Goal: Task Accomplishment & Management: Complete application form

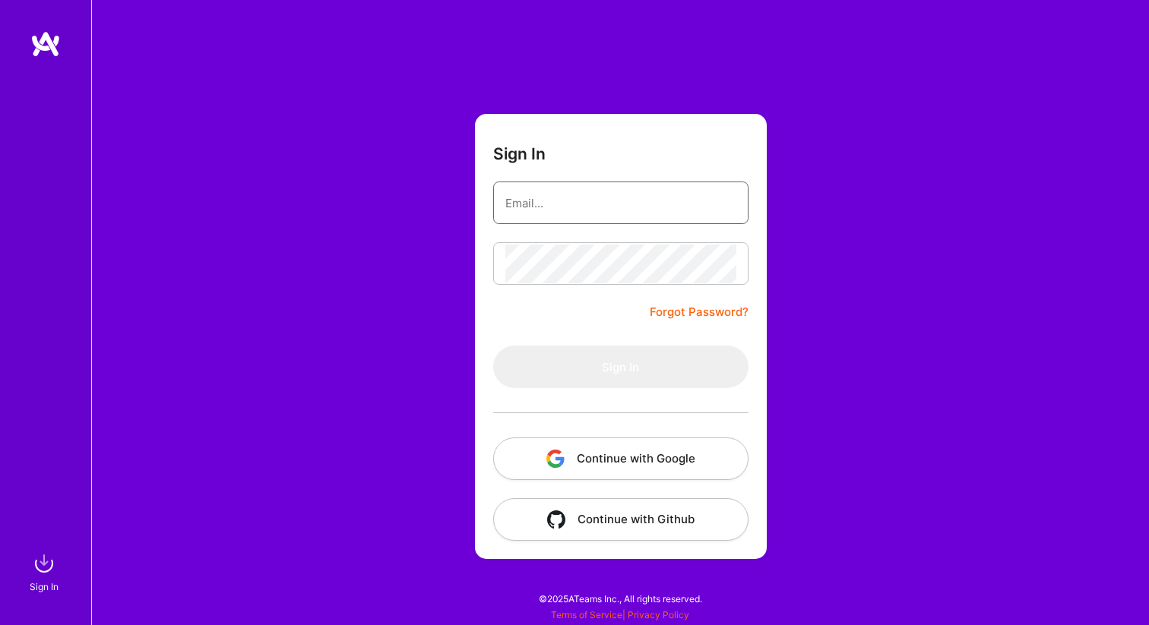
click at [555, 206] on input "email" at bounding box center [620, 203] width 231 height 39
click at [615, 457] on button "Continue with Google" at bounding box center [620, 459] width 255 height 43
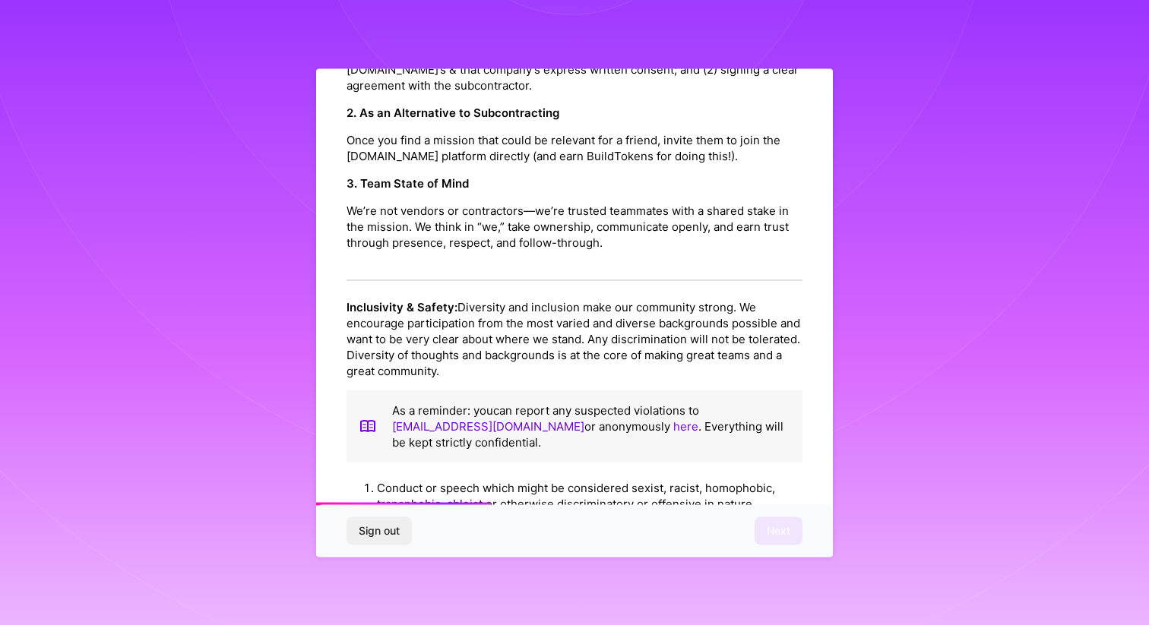
scroll to position [1601, 0]
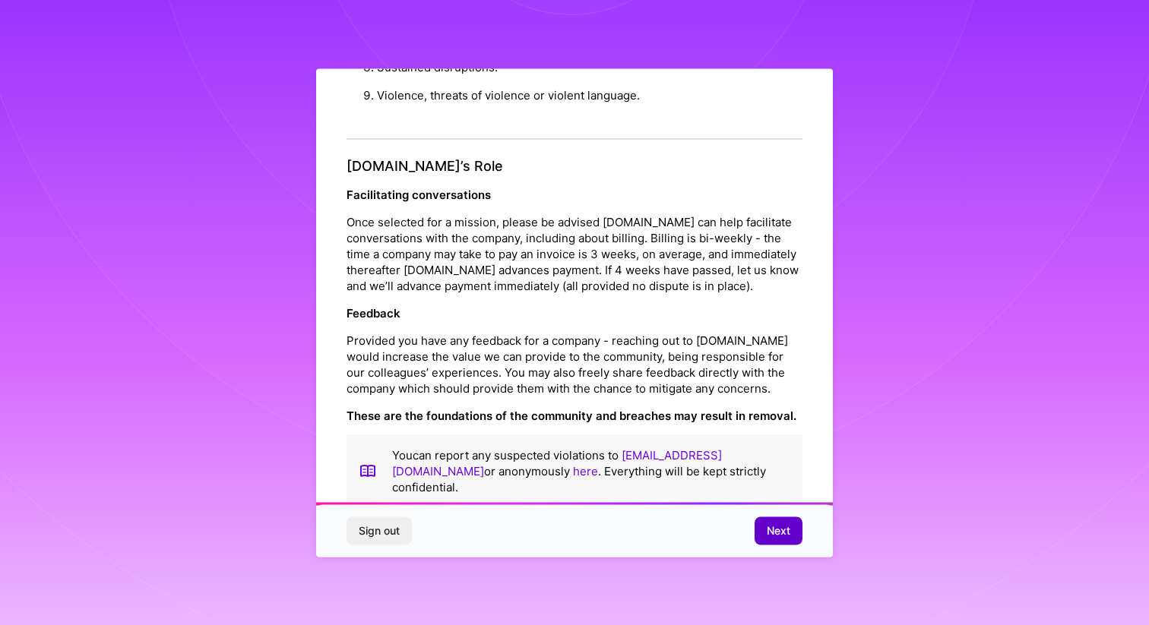
click at [781, 525] on span "Next" at bounding box center [778, 530] width 24 height 15
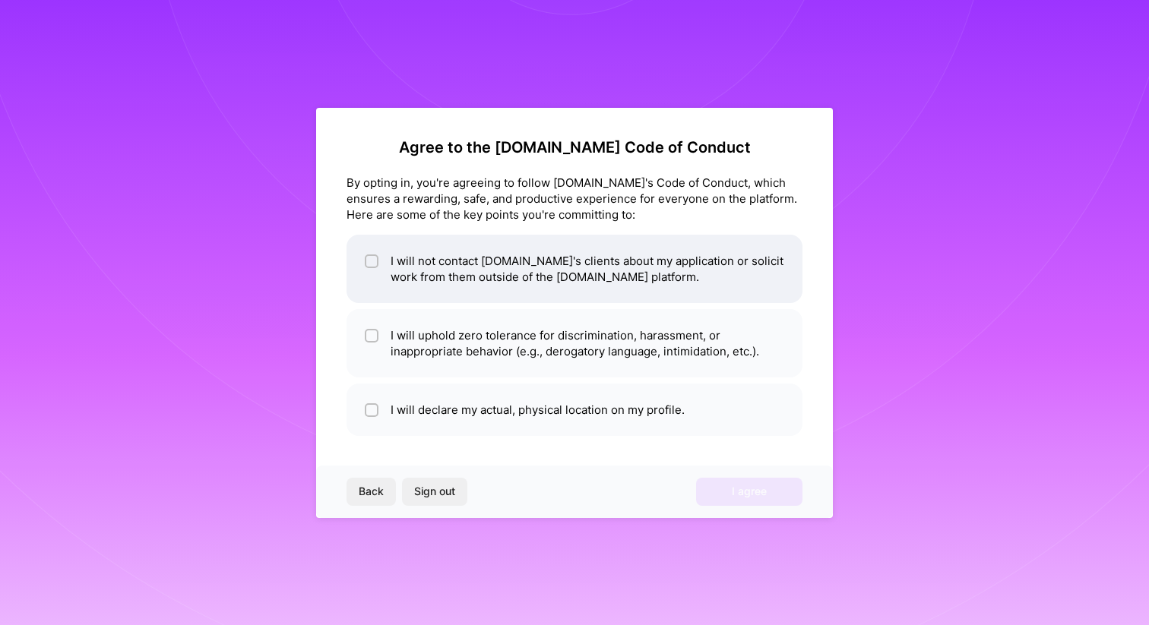
click at [371, 260] on input "checkbox" at bounding box center [373, 262] width 11 height 11
checkbox input "true"
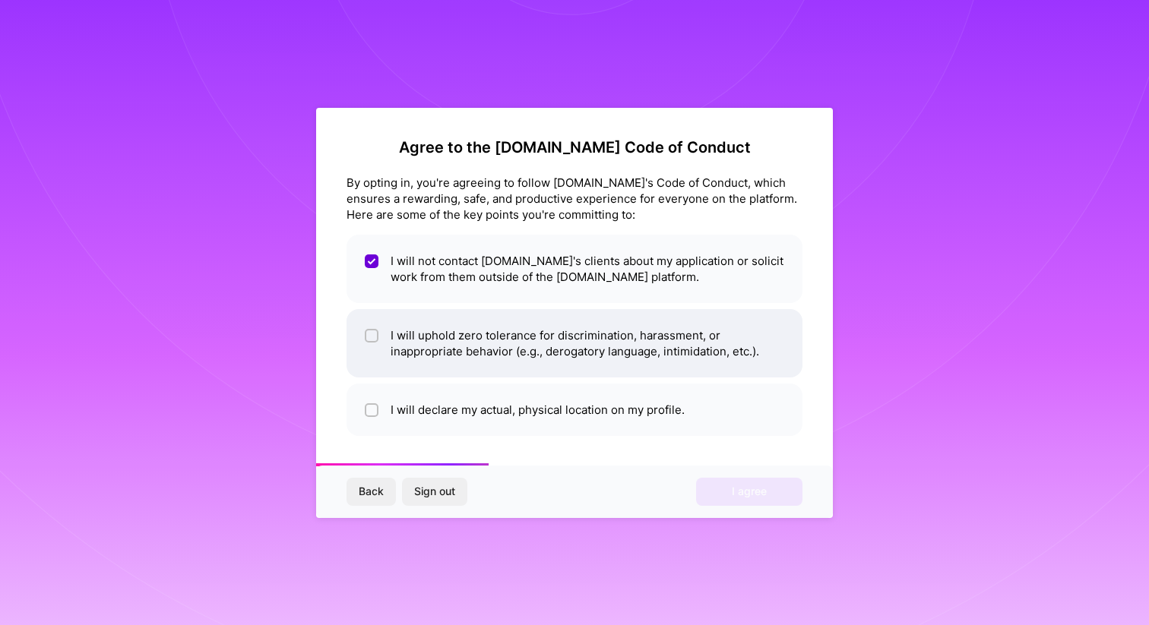
click at [373, 332] on input "checkbox" at bounding box center [373, 336] width 11 height 11
checkbox input "true"
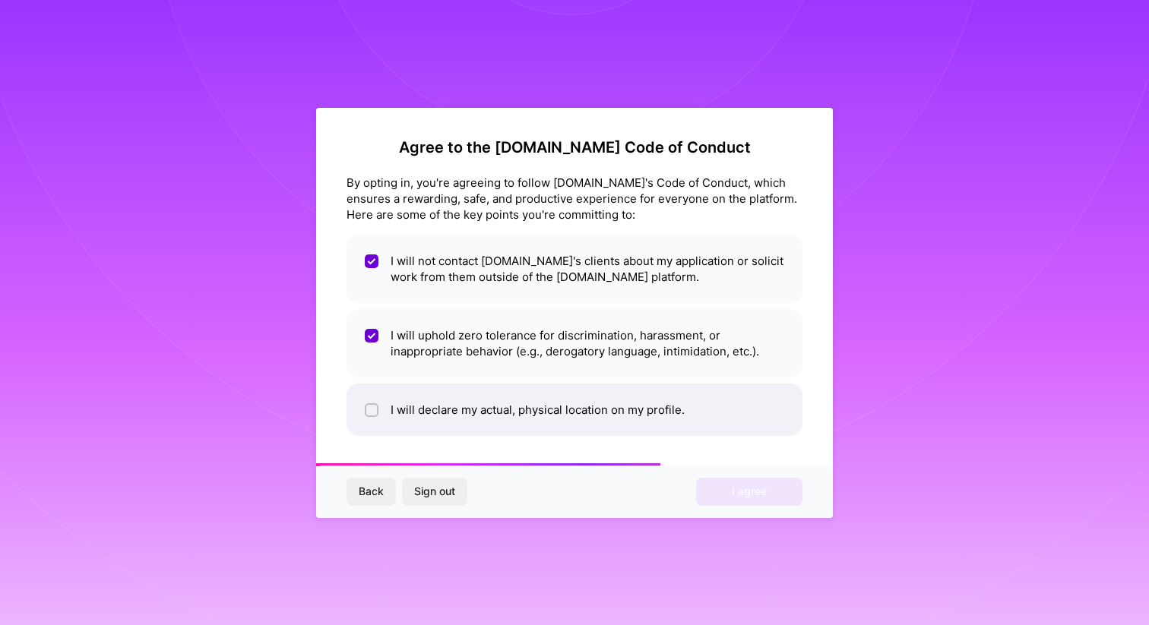
click at [371, 412] on input "checkbox" at bounding box center [373, 411] width 11 height 11
checkbox input "true"
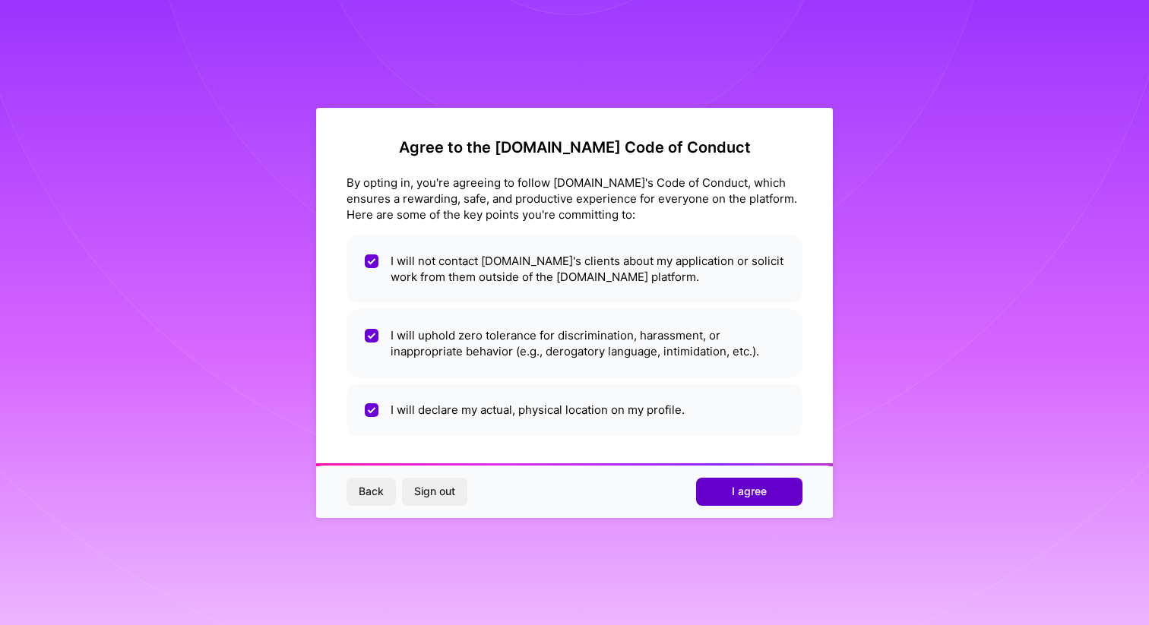
click at [756, 488] on span "I agree" at bounding box center [749, 491] width 35 height 15
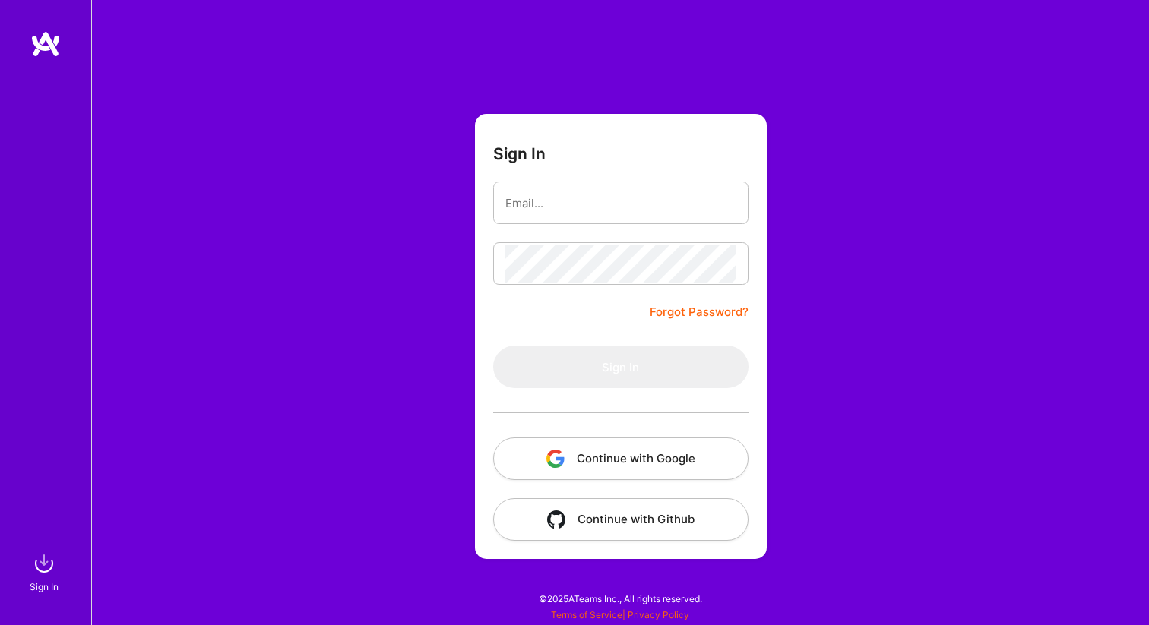
click at [678, 450] on button "Continue with Google" at bounding box center [620, 459] width 255 height 43
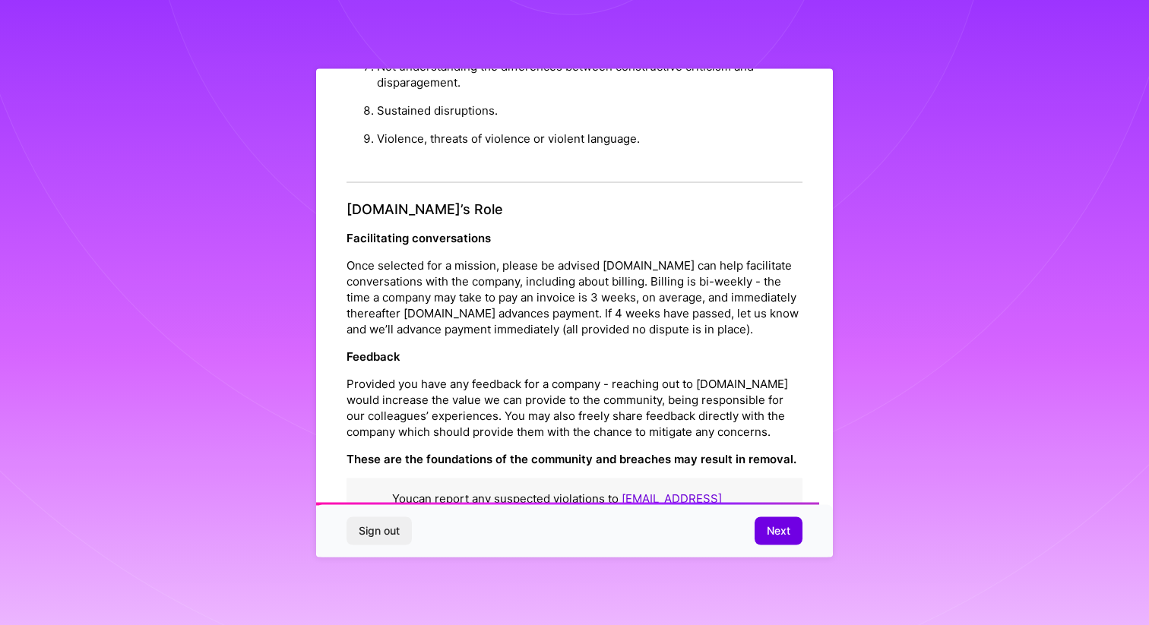
scroll to position [1601, 0]
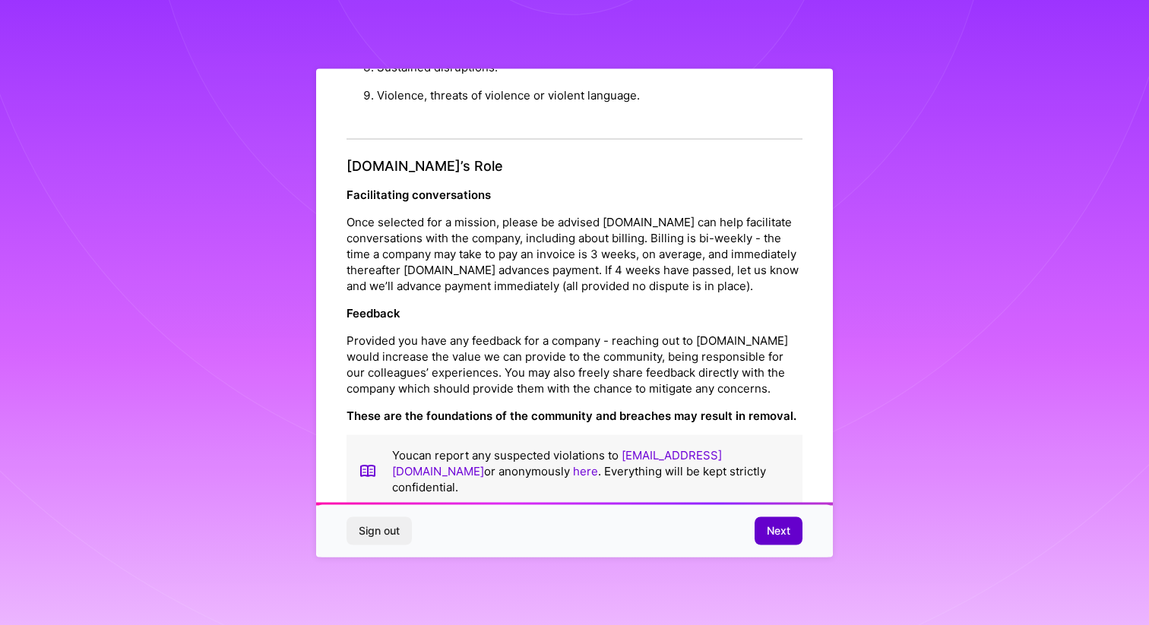
click at [785, 530] on span "Next" at bounding box center [778, 530] width 24 height 15
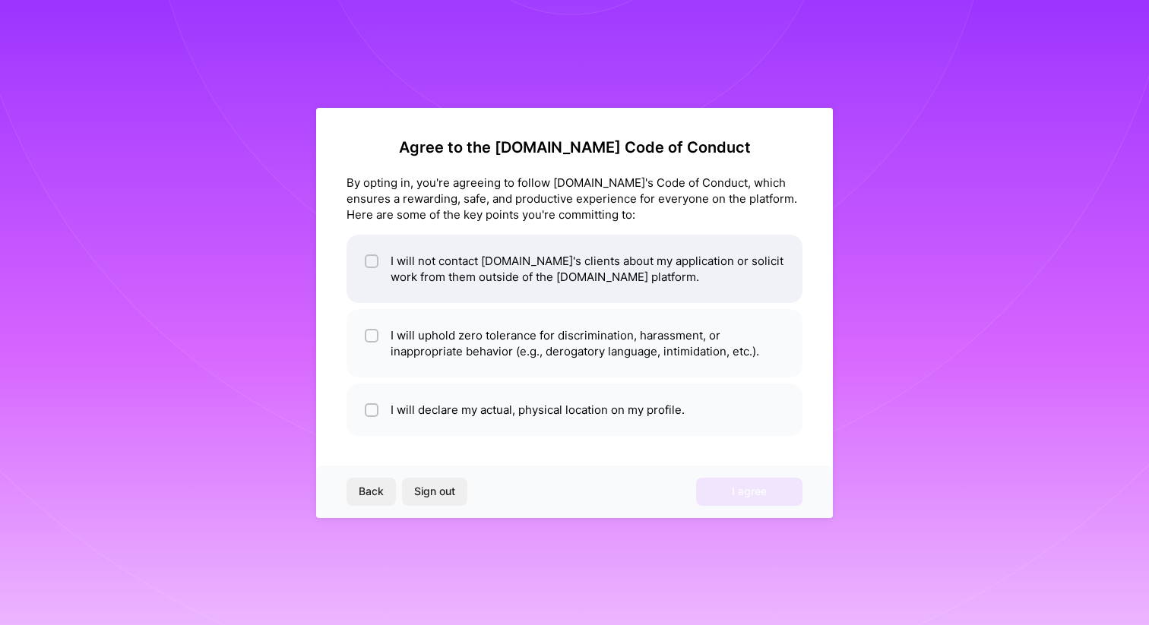
click at [371, 261] on input "checkbox" at bounding box center [373, 262] width 11 height 11
checkbox input "true"
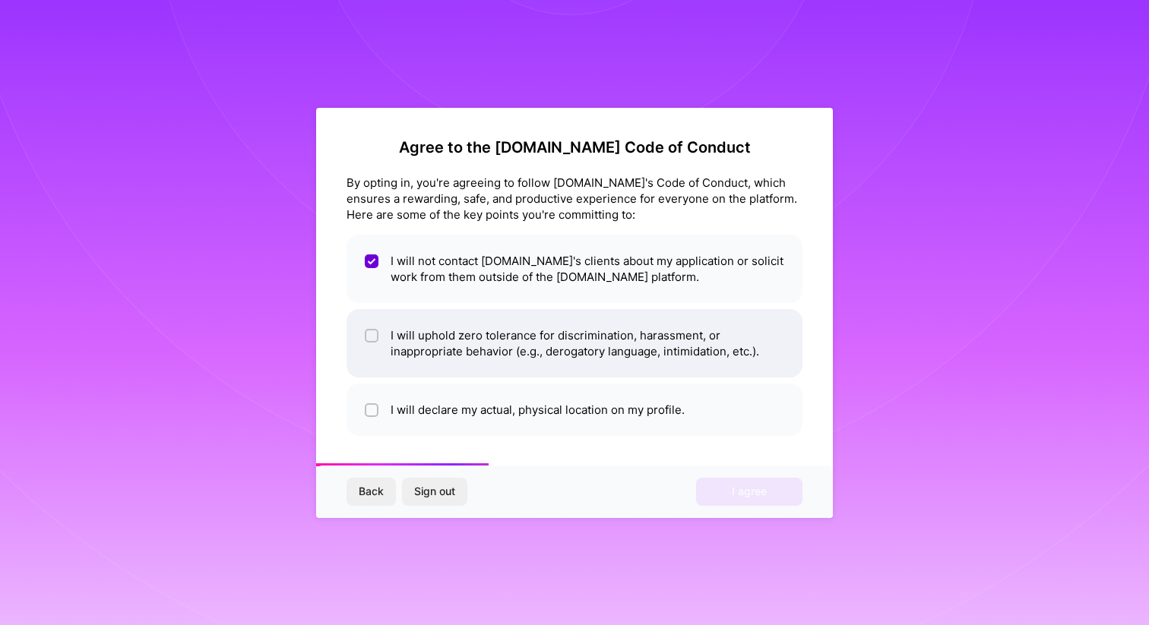
click at [371, 337] on input "checkbox" at bounding box center [373, 336] width 11 height 11
checkbox input "true"
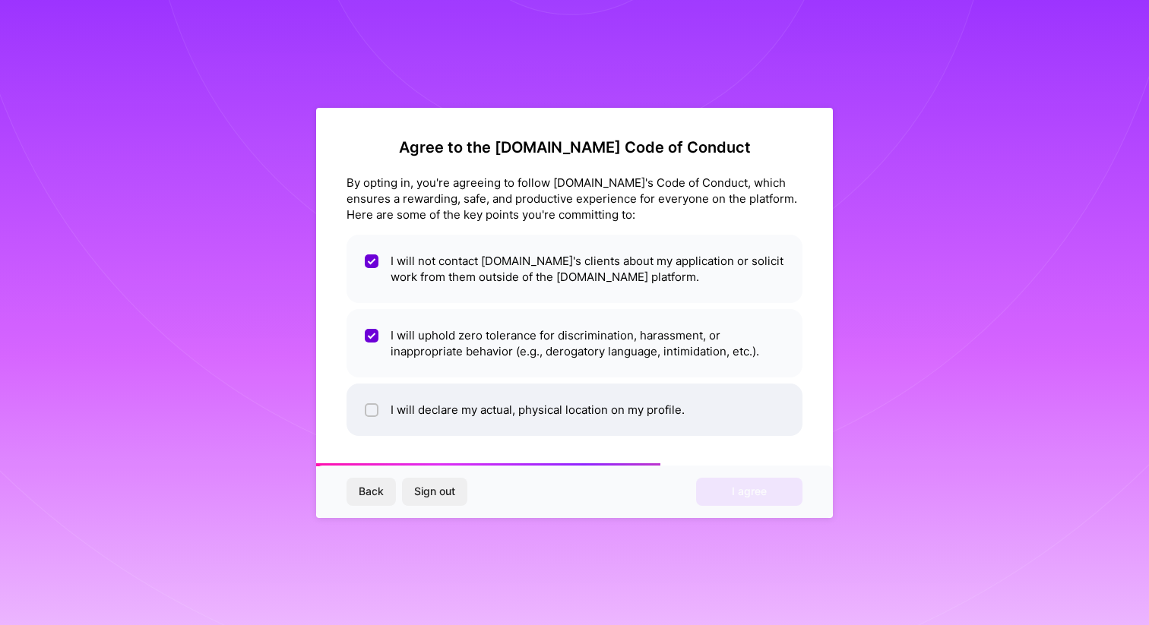
click at [371, 418] on li "I will declare my actual, physical location on my profile." at bounding box center [574, 410] width 456 height 52
checkbox input "true"
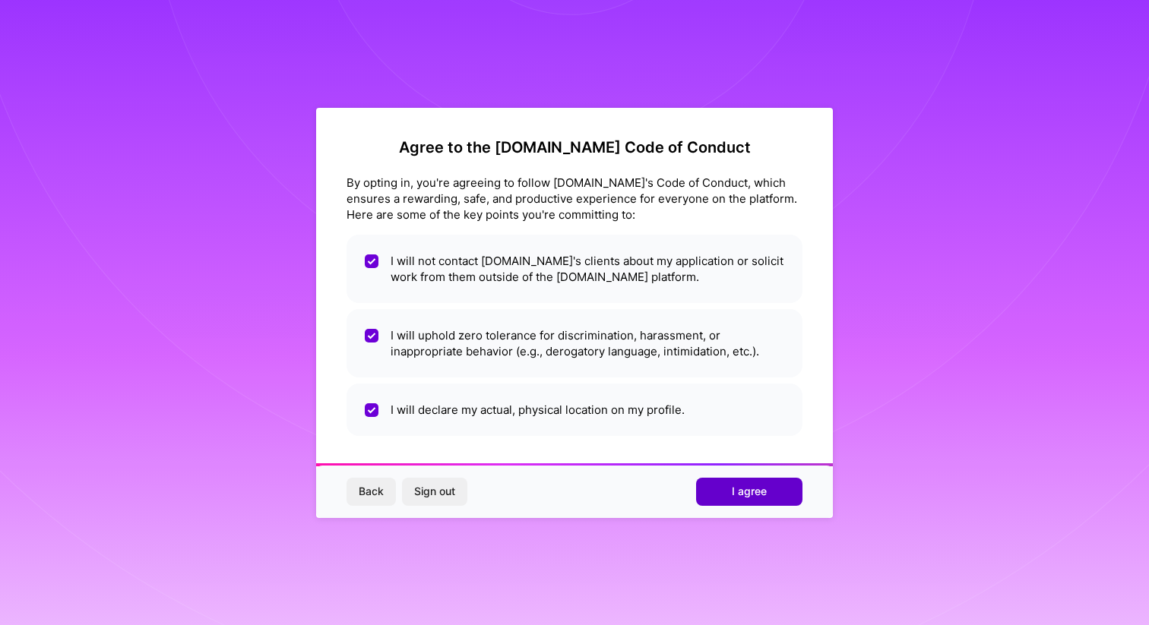
click at [757, 491] on span "I agree" at bounding box center [749, 491] width 35 height 15
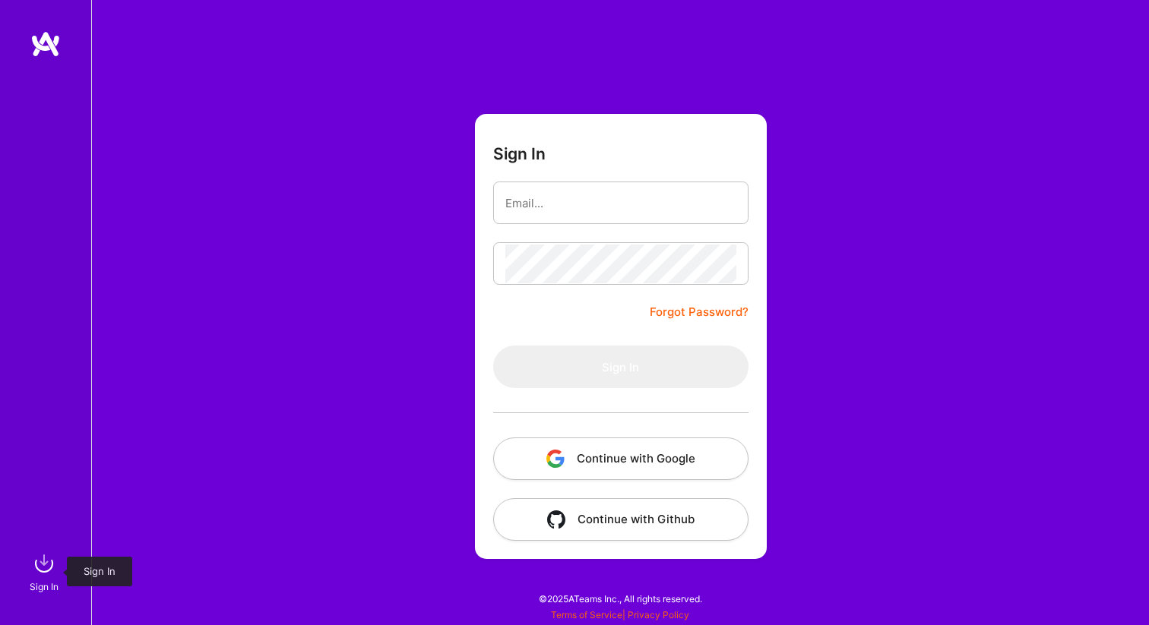
click at [40, 564] on img at bounding box center [44, 563] width 30 height 30
click at [579, 198] on input "email" at bounding box center [620, 203] width 231 height 39
type input "hguaymas@gmail.com"
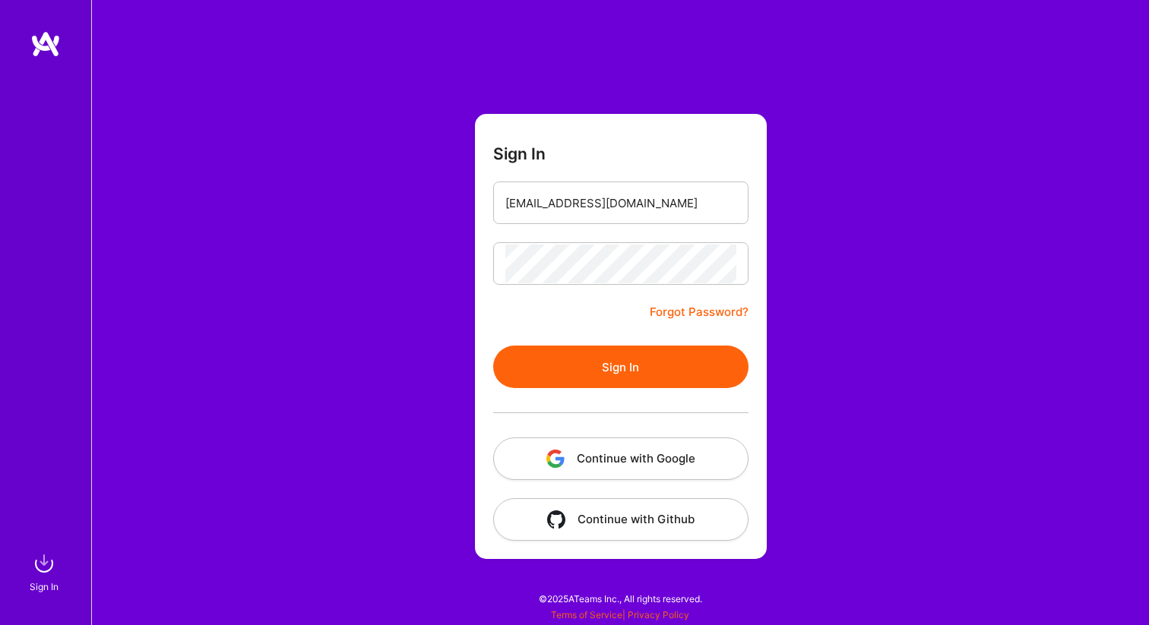
click at [638, 359] on button "Sign In" at bounding box center [620, 367] width 255 height 43
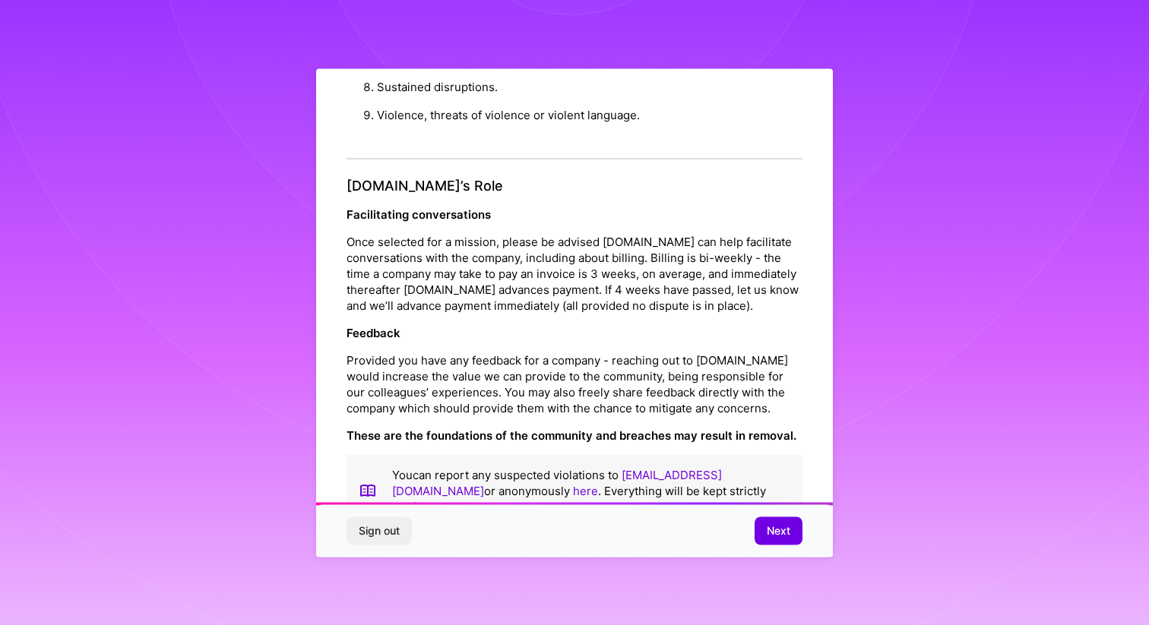
scroll to position [1601, 0]
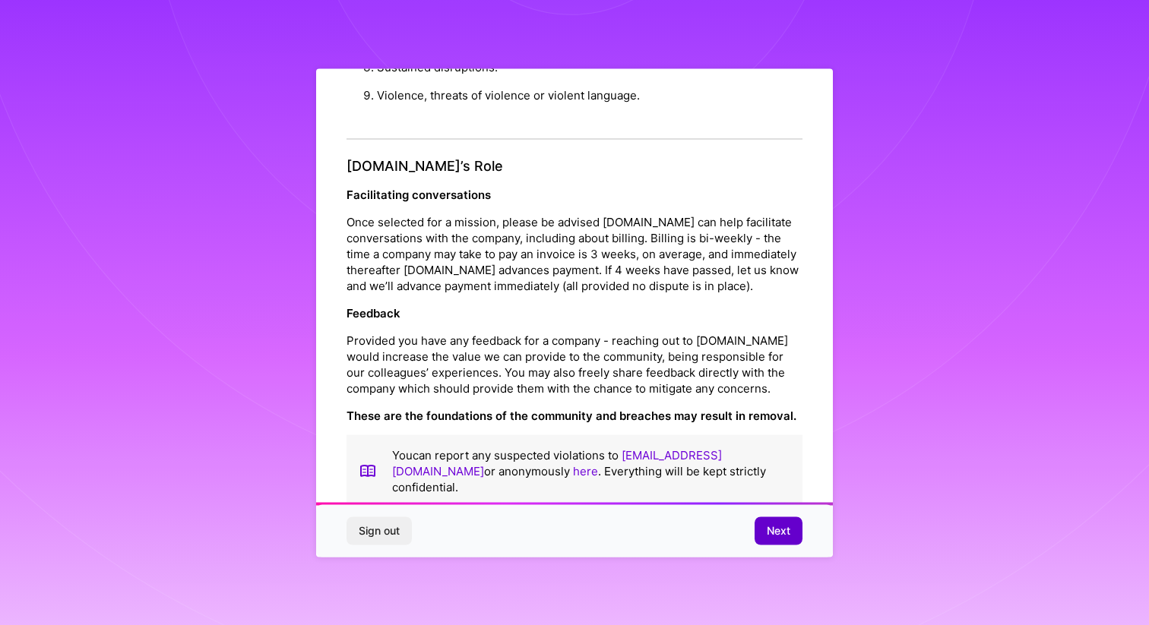
click at [785, 526] on span "Next" at bounding box center [778, 530] width 24 height 15
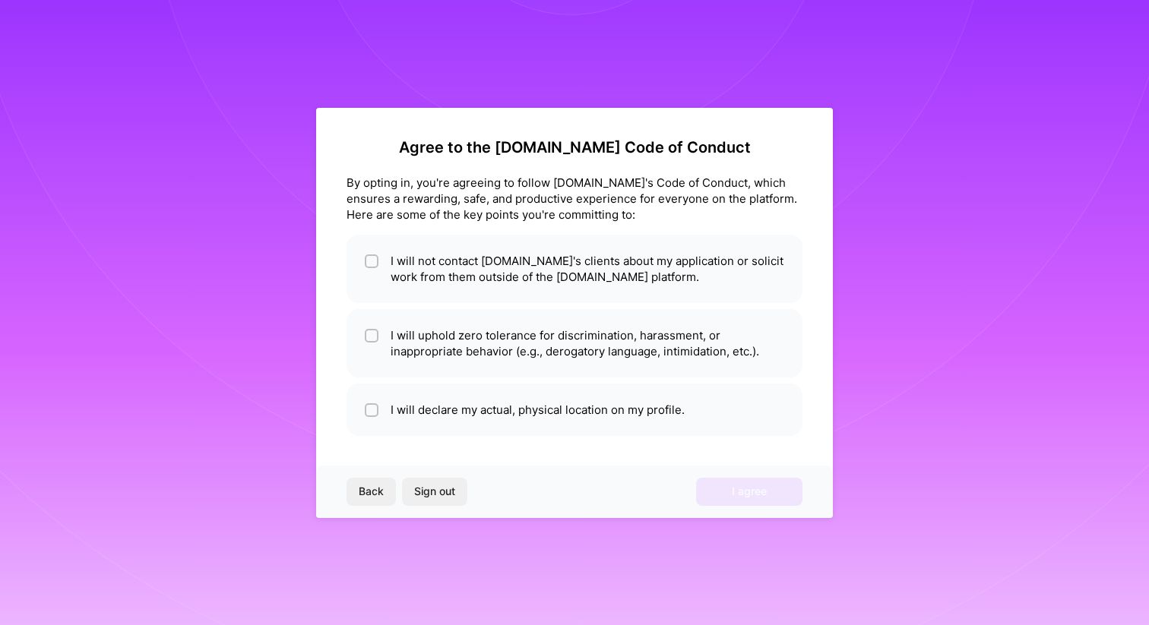
scroll to position [0, 0]
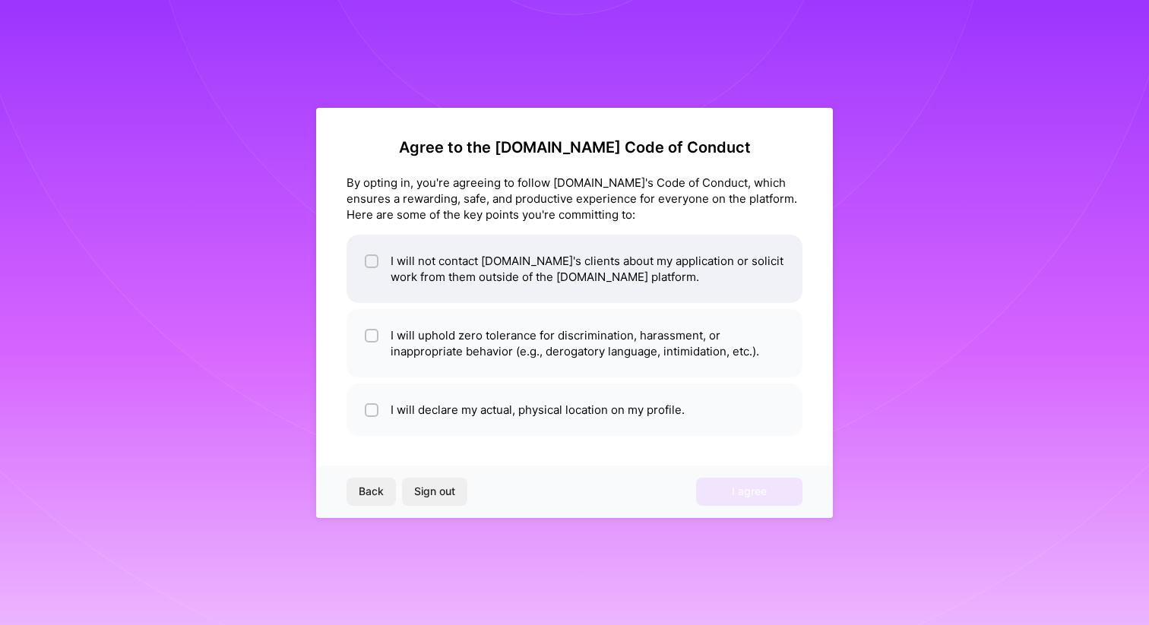
click at [372, 260] on input "checkbox" at bounding box center [373, 262] width 11 height 11
checkbox input "true"
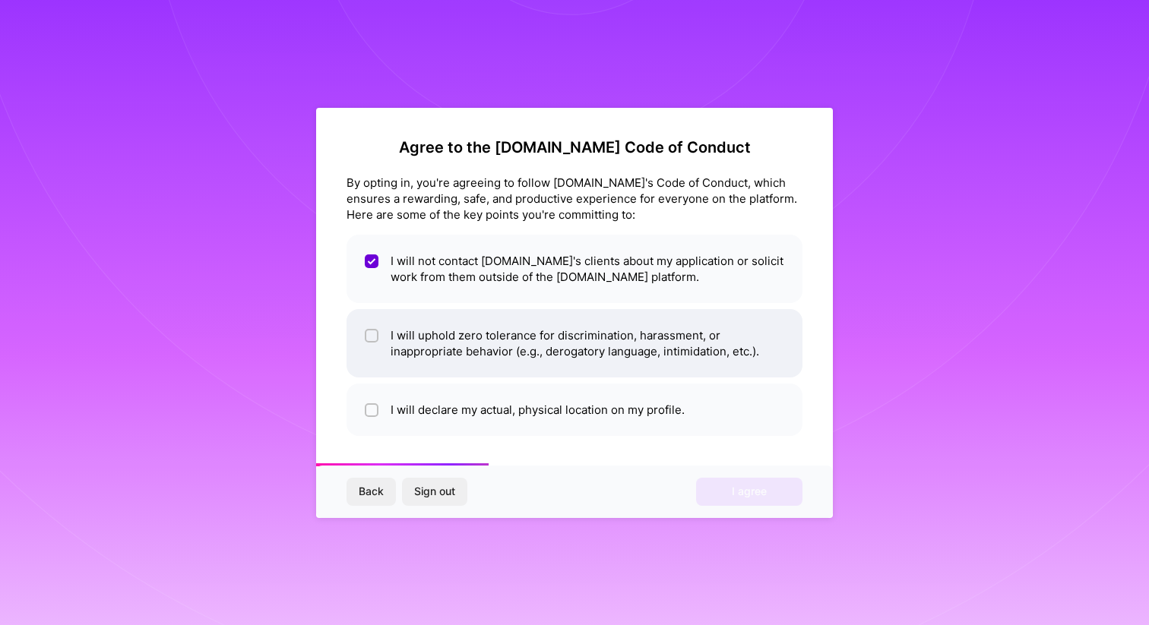
click at [374, 333] on input "checkbox" at bounding box center [373, 336] width 11 height 11
checkbox input "true"
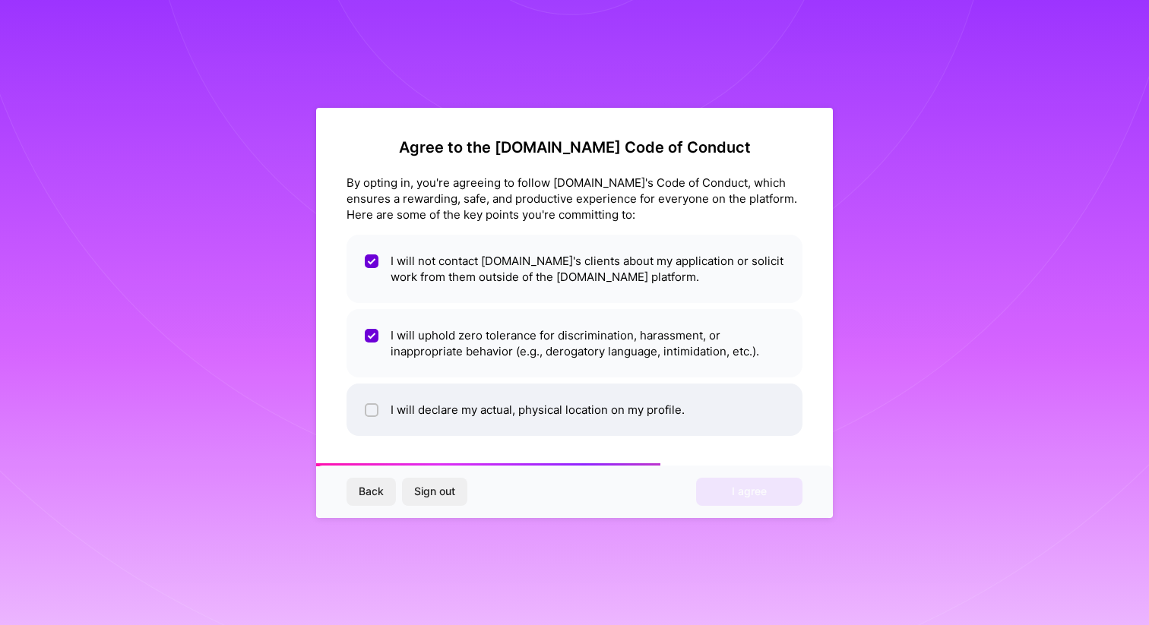
click at [371, 412] on input "checkbox" at bounding box center [373, 411] width 11 height 11
checkbox input "true"
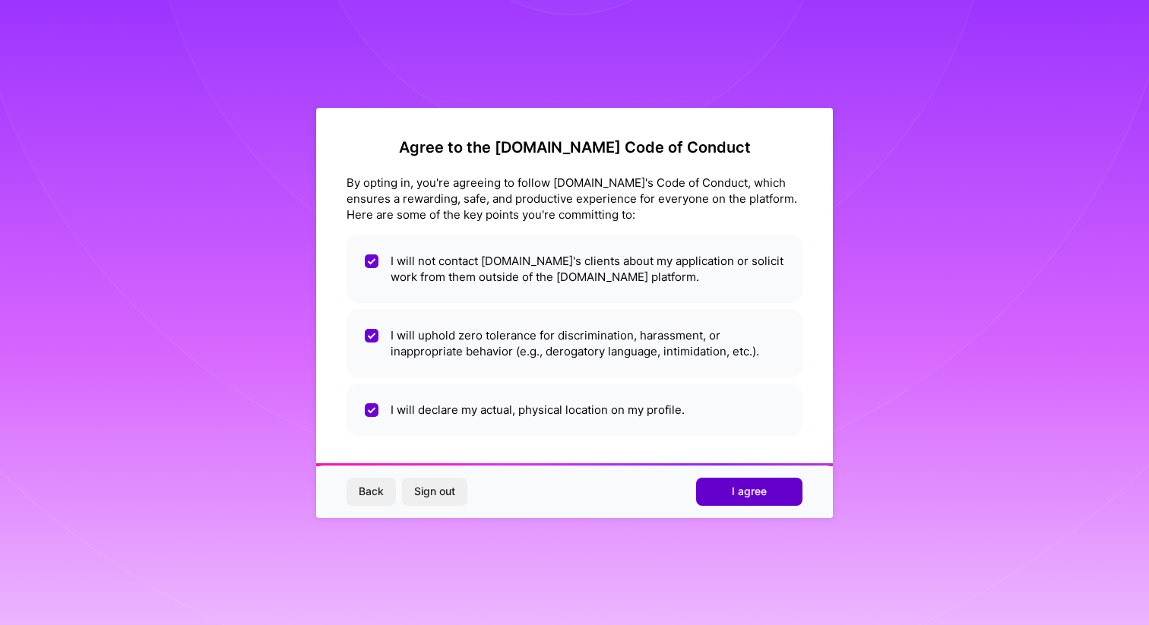
click at [758, 482] on button "I agree" at bounding box center [749, 491] width 106 height 27
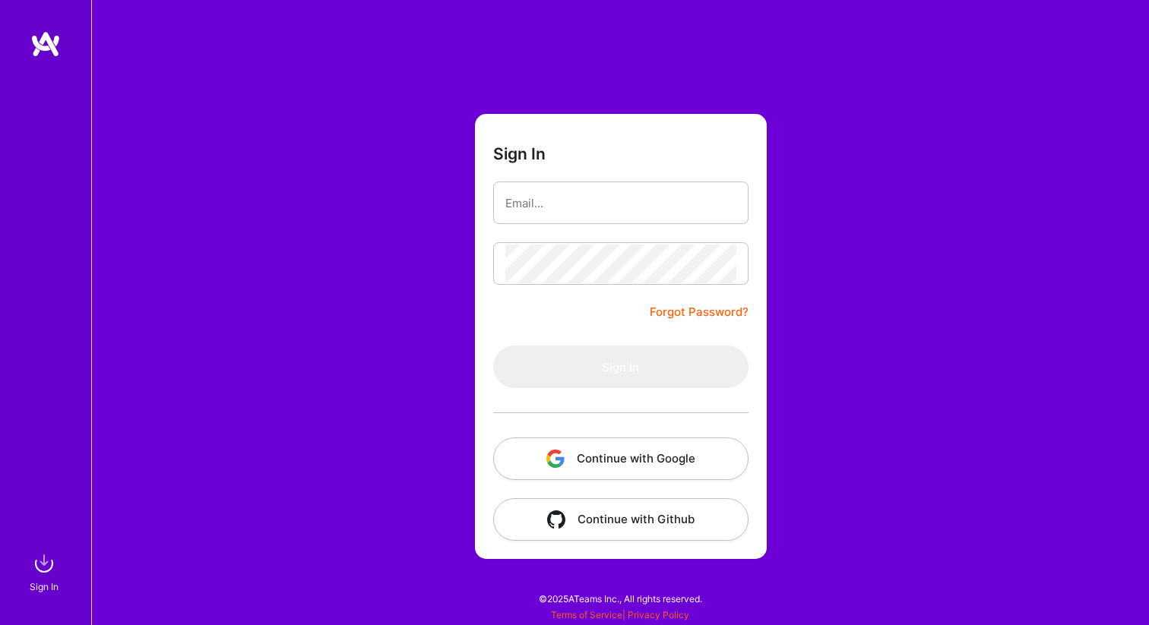
click at [47, 38] on img at bounding box center [45, 43] width 30 height 27
click at [49, 49] on img at bounding box center [45, 43] width 30 height 27
click at [45, 574] on img at bounding box center [44, 563] width 30 height 30
click at [624, 447] on button "Continue with Google" at bounding box center [620, 459] width 255 height 43
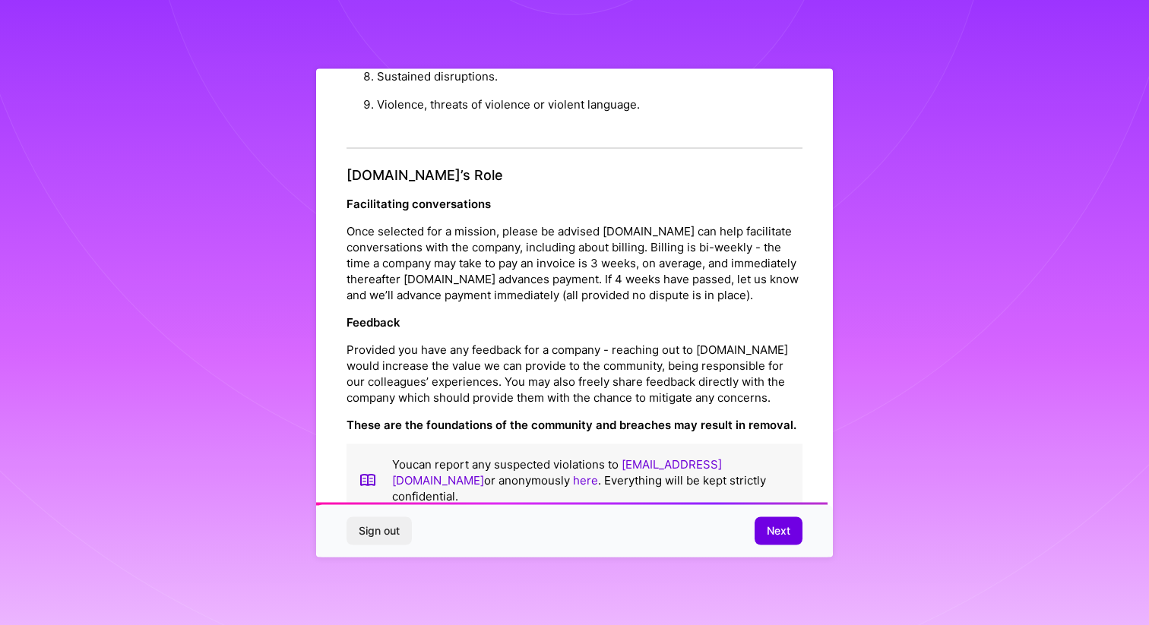
scroll to position [1601, 0]
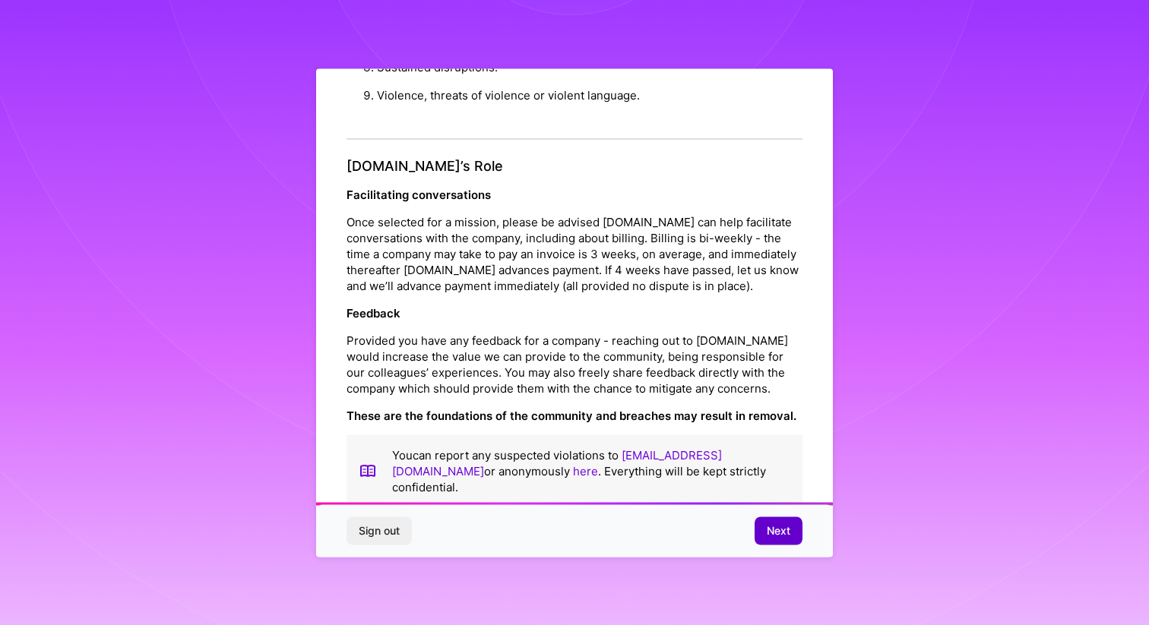
click at [785, 530] on span "Next" at bounding box center [778, 530] width 24 height 15
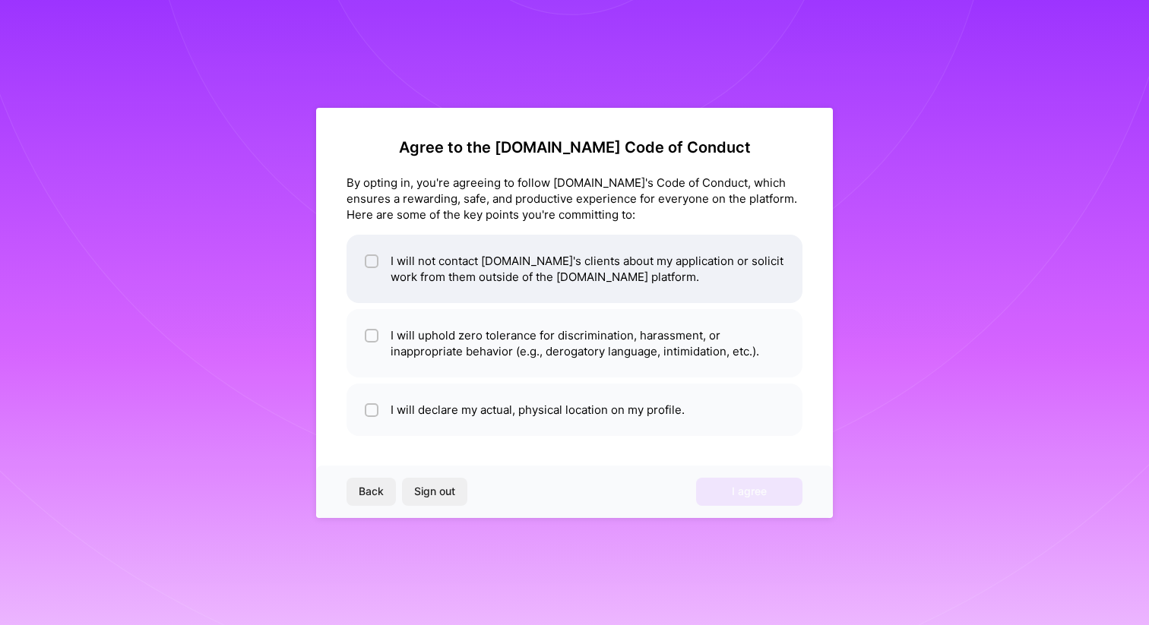
click at [378, 255] on div at bounding box center [372, 261] width 14 height 14
checkbox input "true"
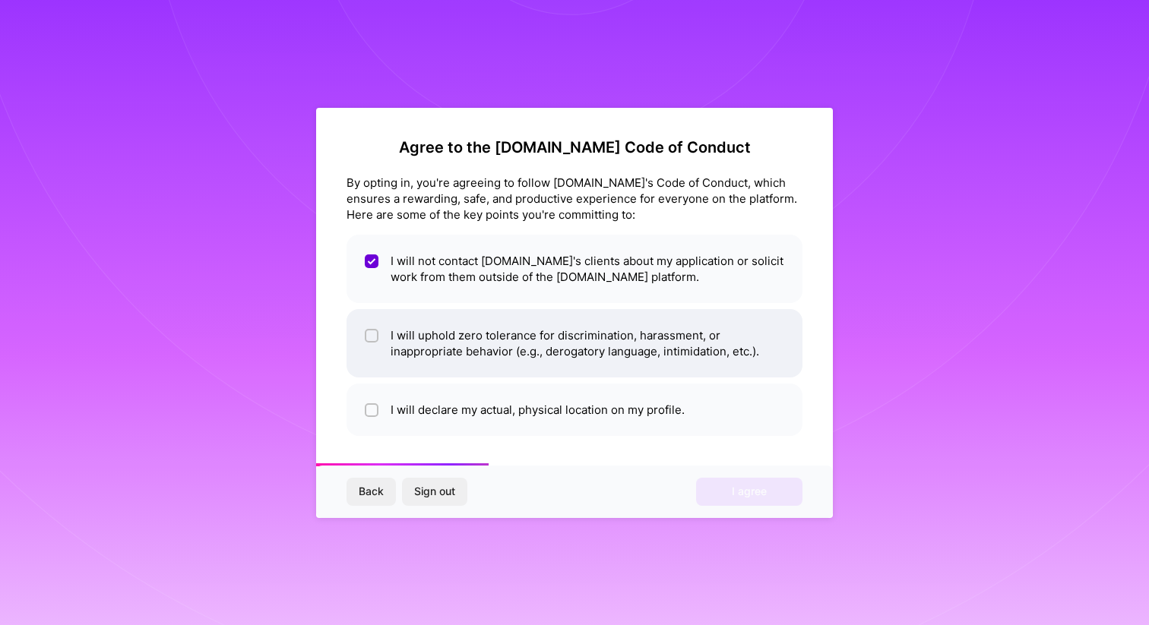
click at [378, 320] on li "I will uphold zero tolerance for discrimination, harassment, or inappropriate b…" at bounding box center [574, 343] width 456 height 68
checkbox input "true"
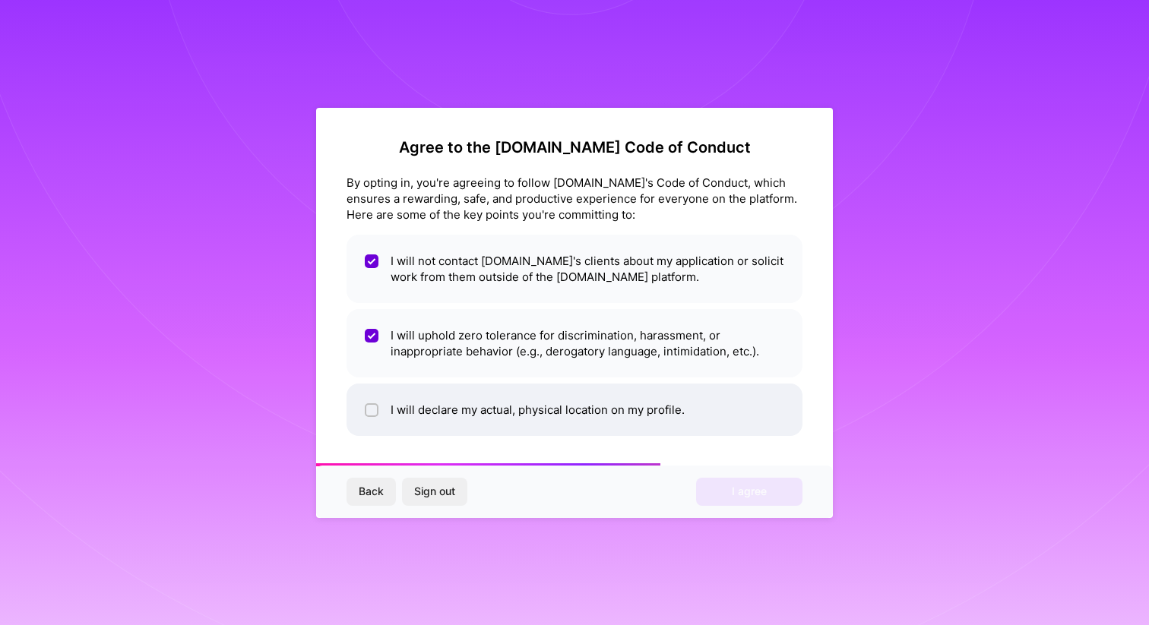
click at [372, 418] on li "I will declare my actual, physical location on my profile." at bounding box center [574, 410] width 456 height 52
checkbox input "true"
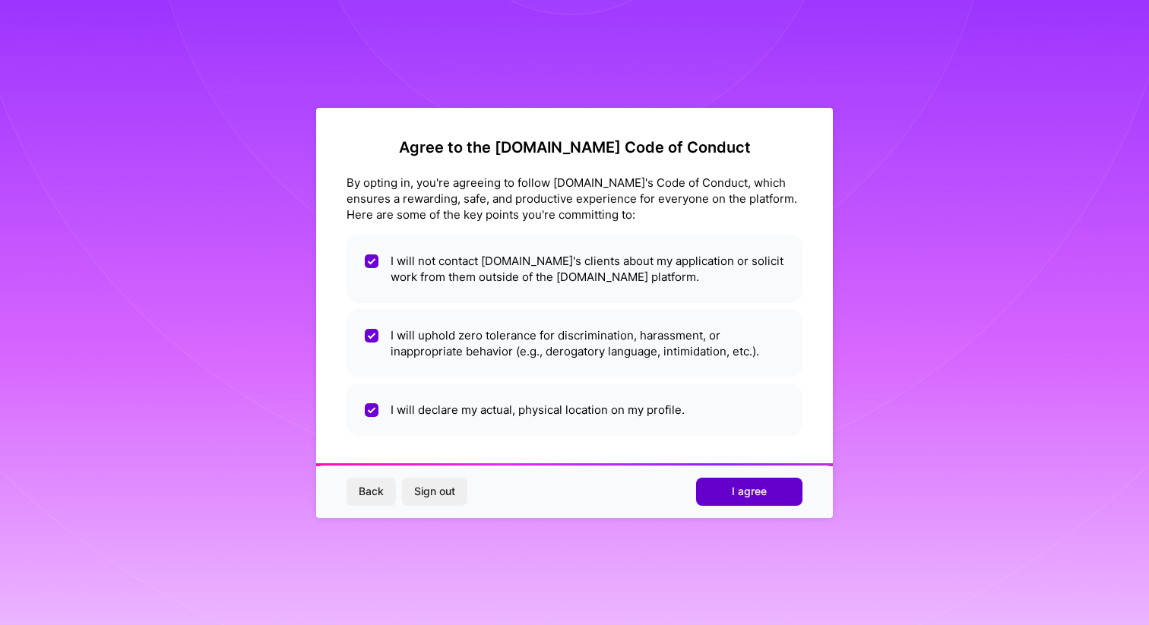
click at [753, 486] on span "I agree" at bounding box center [749, 491] width 35 height 15
